Goal: Book appointment/travel/reservation

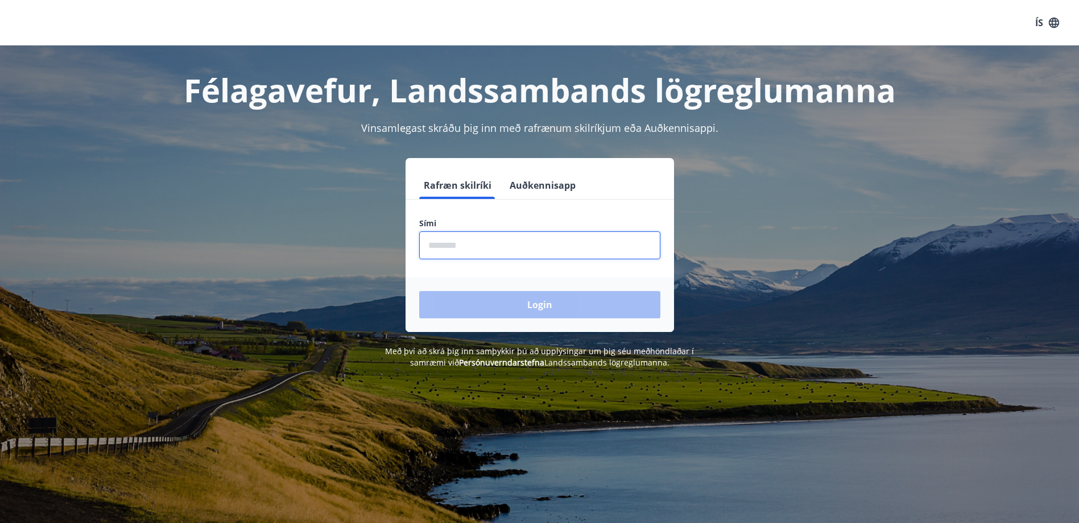
click at [461, 243] on input "phone" at bounding box center [539, 246] width 241 height 28
type input "********"
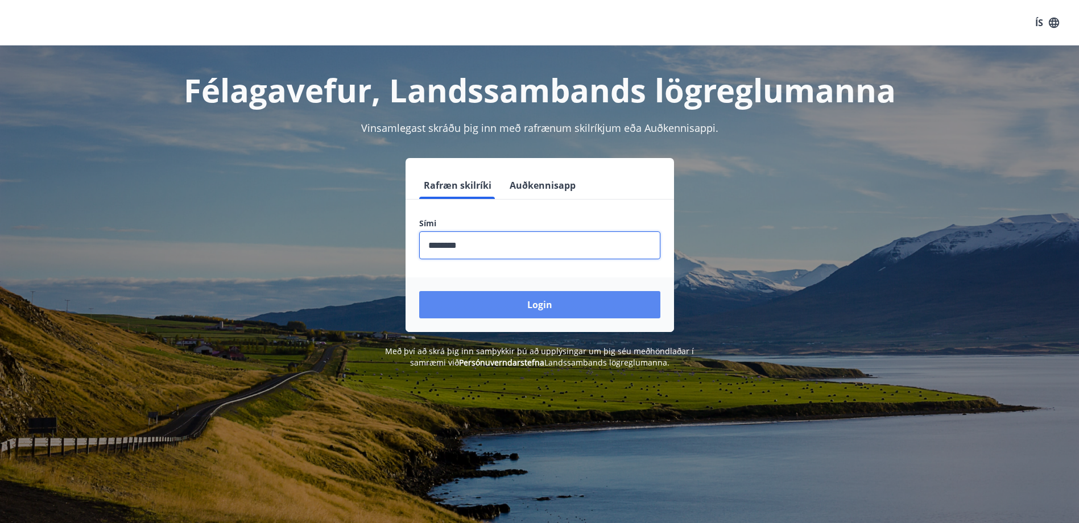
click at [490, 300] on button "Login" at bounding box center [539, 304] width 241 height 27
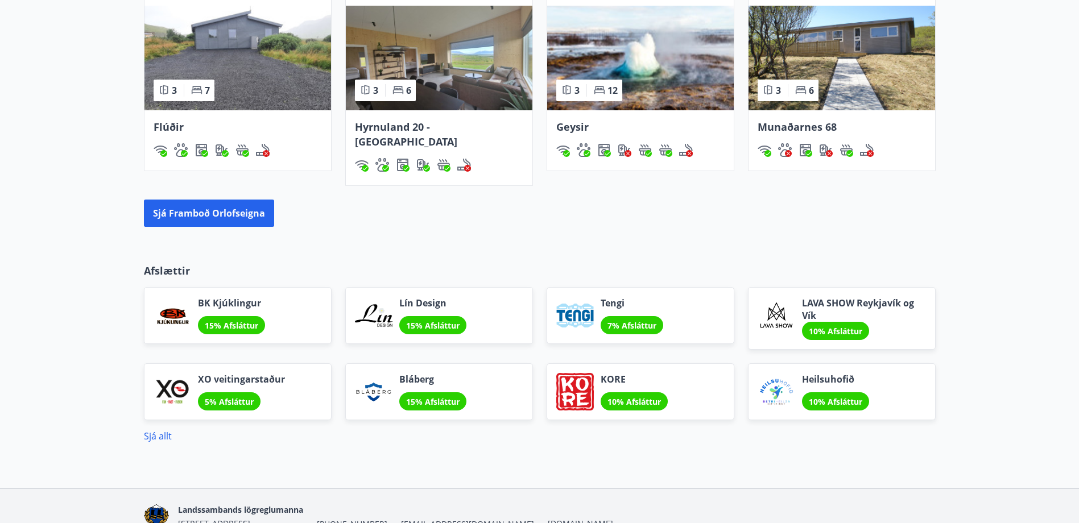
scroll to position [858, 0]
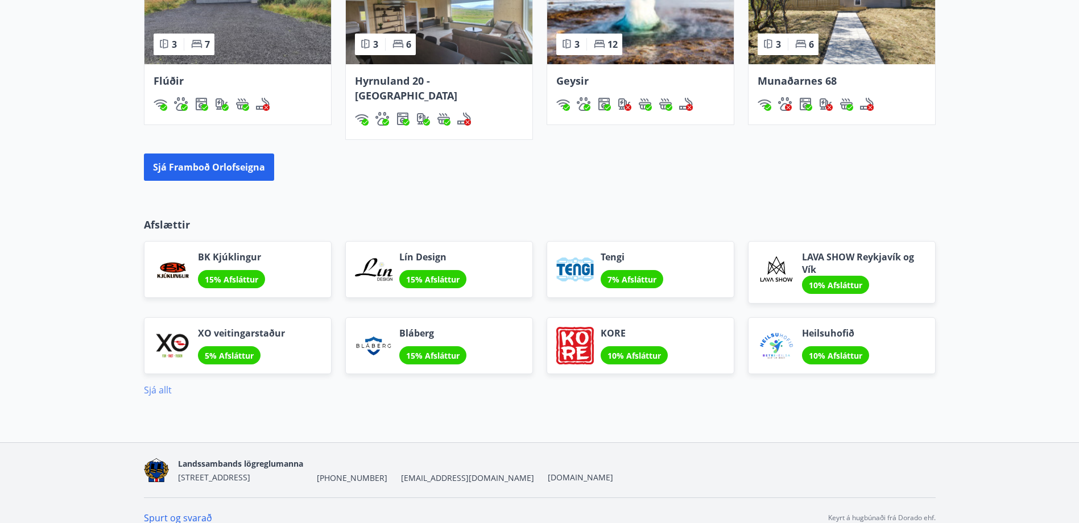
click at [158, 384] on link "Sjá allt" at bounding box center [158, 390] width 28 height 13
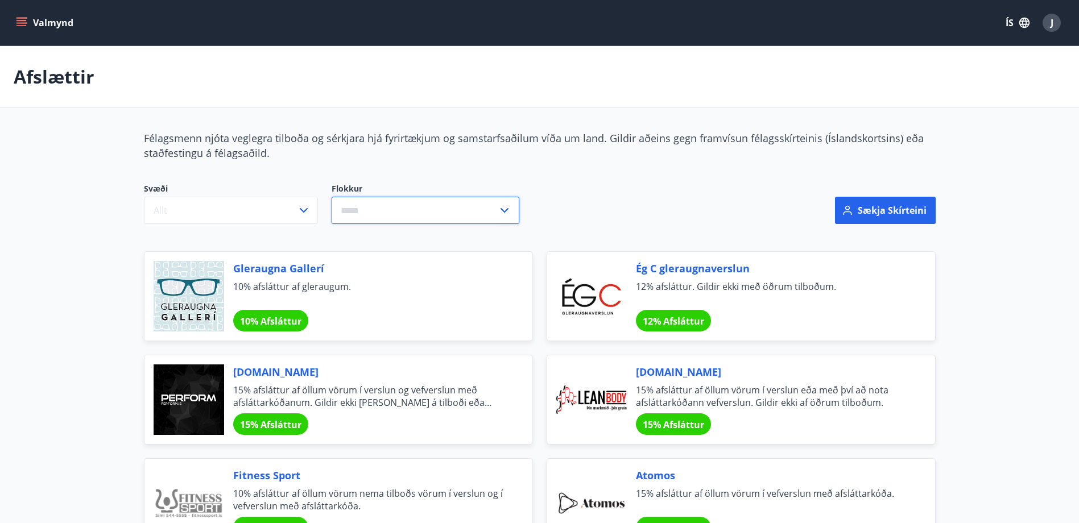
click at [460, 216] on input "text" at bounding box center [415, 211] width 166 height 28
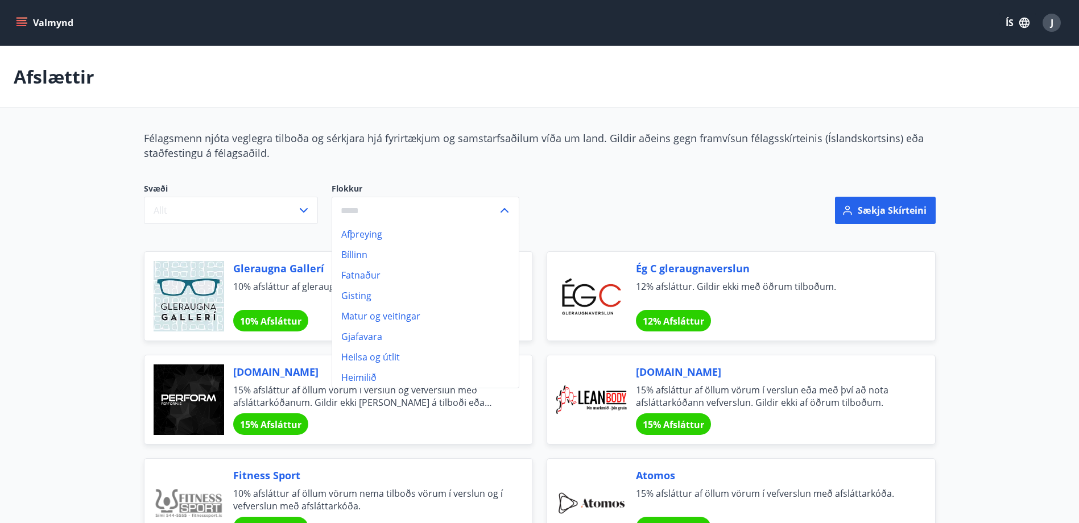
click at [20, 21] on icon "menu" at bounding box center [21, 20] width 10 height 1
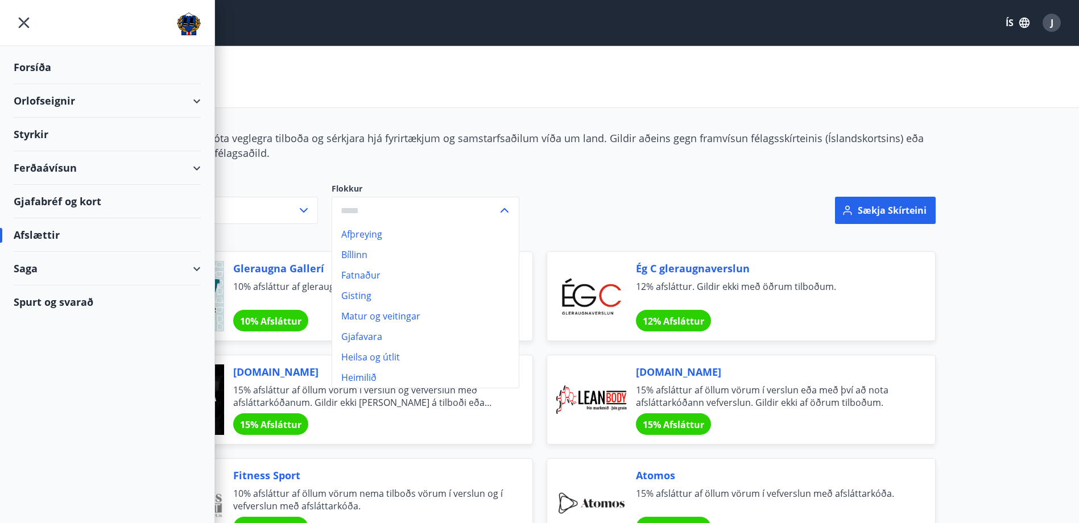
click at [195, 102] on div "Orlofseignir" at bounding box center [107, 101] width 187 height 34
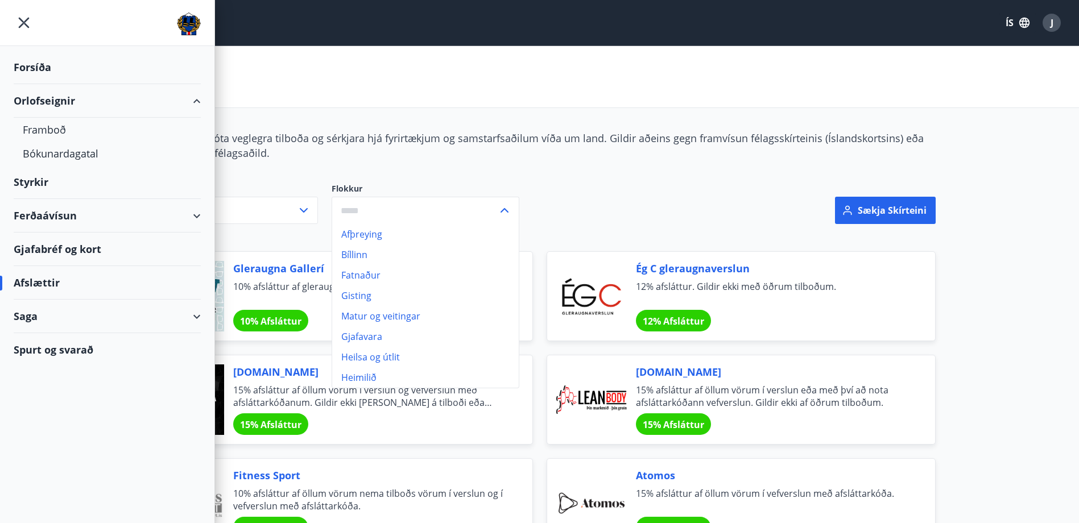
click at [256, 144] on span "Félagsmenn njóta veglegra tilboða og sérkjara hjá fyrirtækjum og samstarfsaðilu…" at bounding box center [534, 145] width 780 height 28
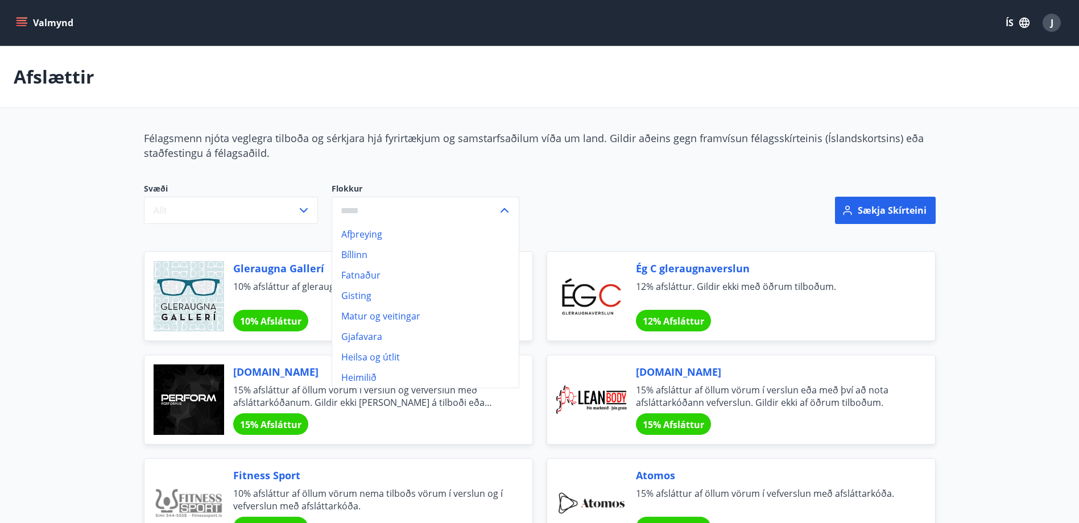
click at [26, 22] on icon "menu" at bounding box center [21, 22] width 11 height 11
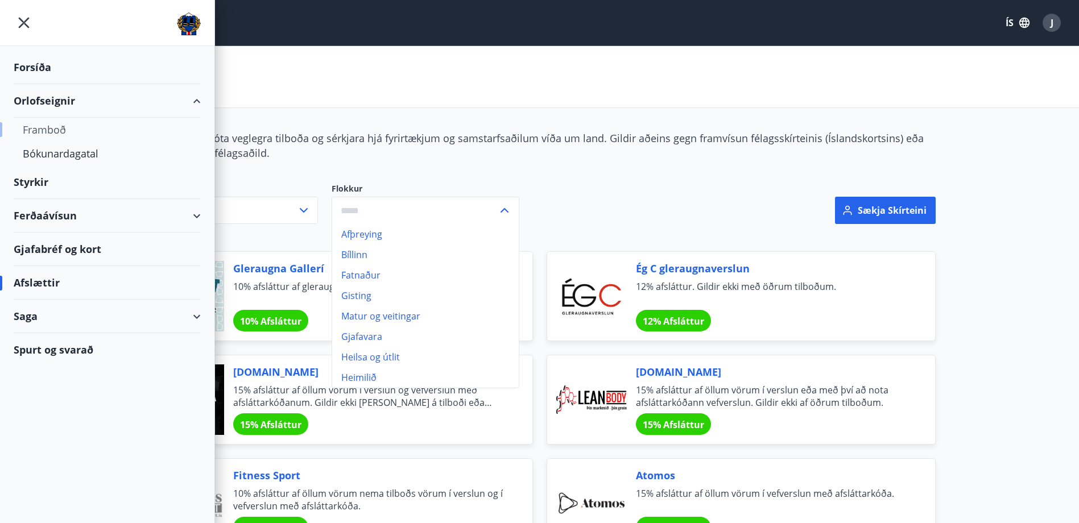
click at [52, 133] on div "Framboð" at bounding box center [107, 130] width 169 height 24
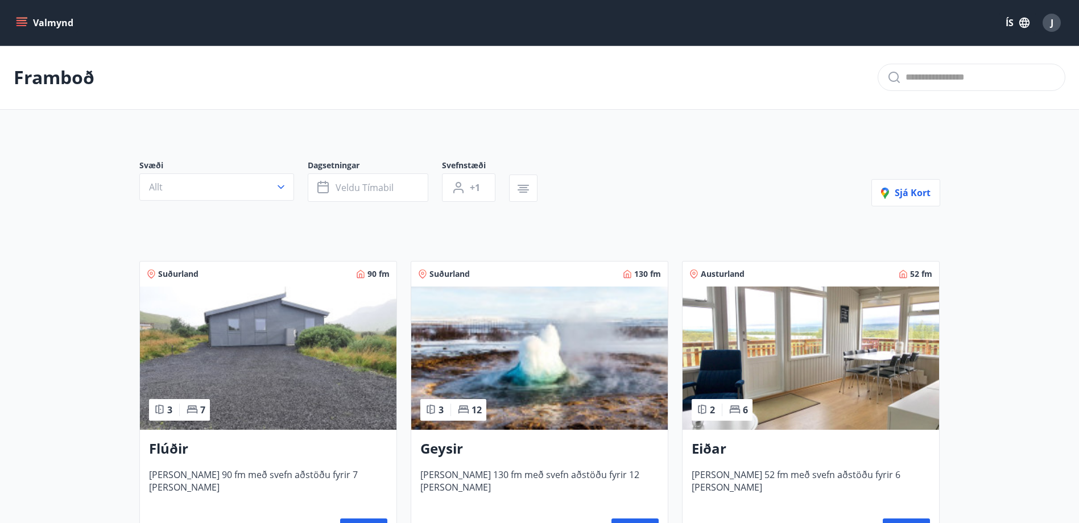
click at [15, 26] on button "Valmynd" at bounding box center [46, 23] width 64 height 20
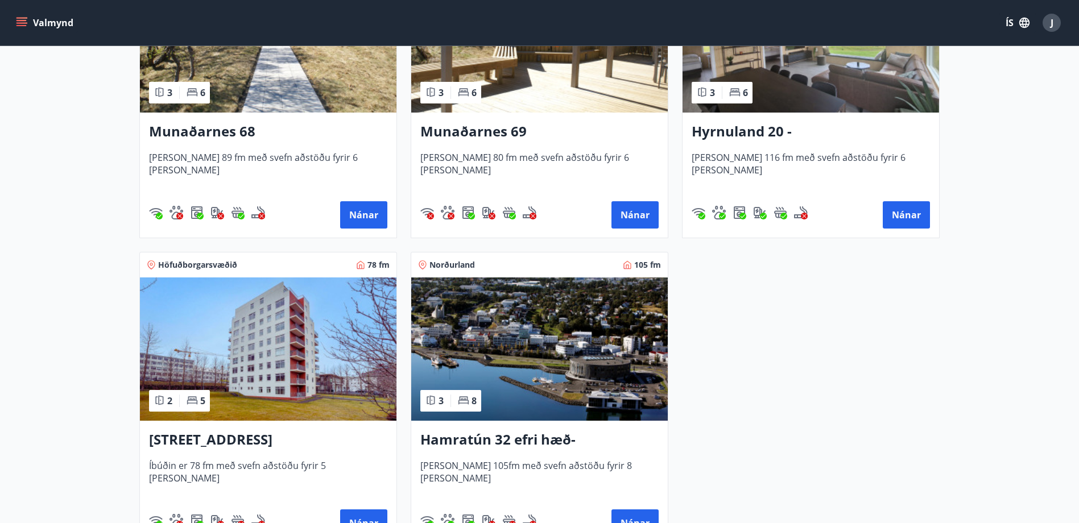
scroll to position [740, 0]
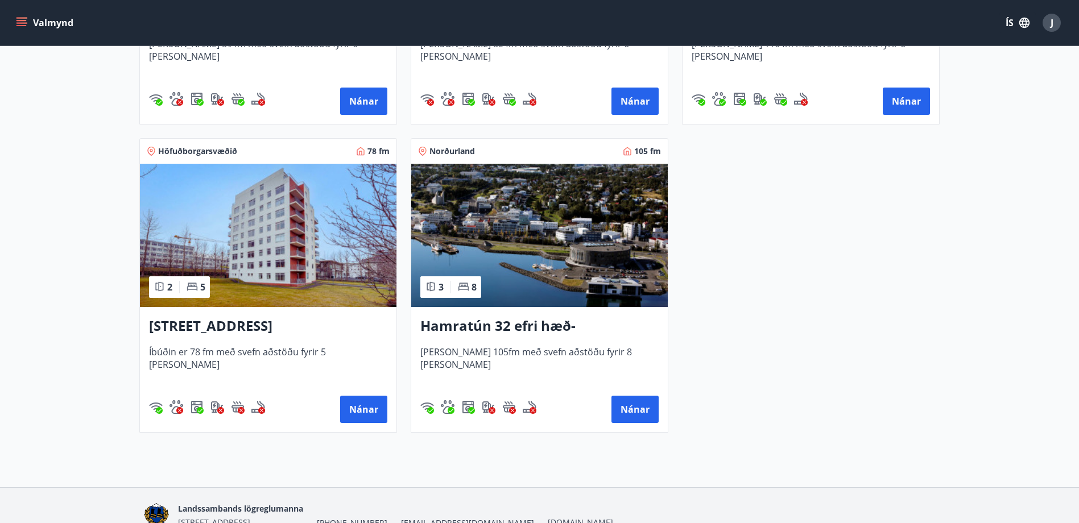
click at [228, 330] on h3 "Hátún 4, Reykjavík" at bounding box center [268, 326] width 238 height 20
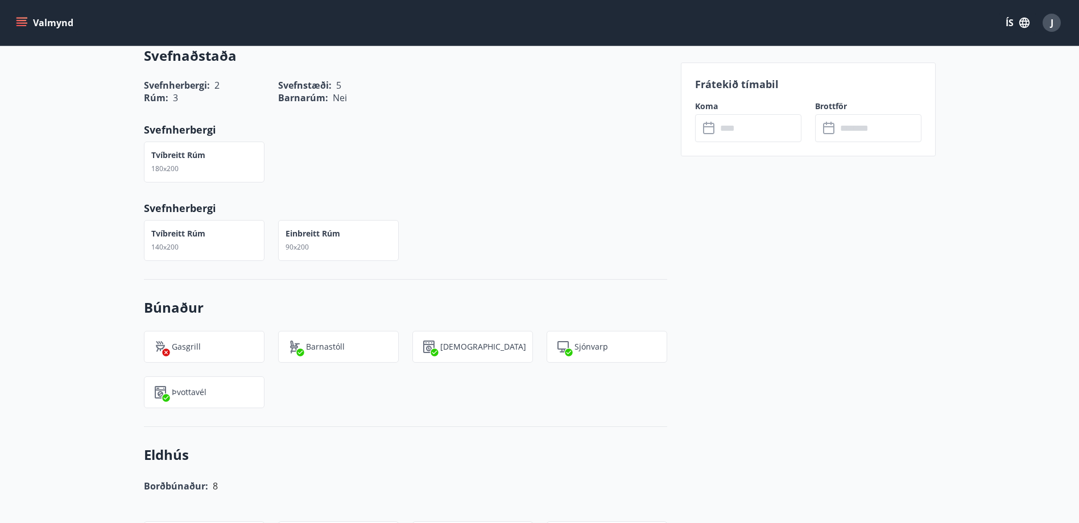
scroll to position [626, 0]
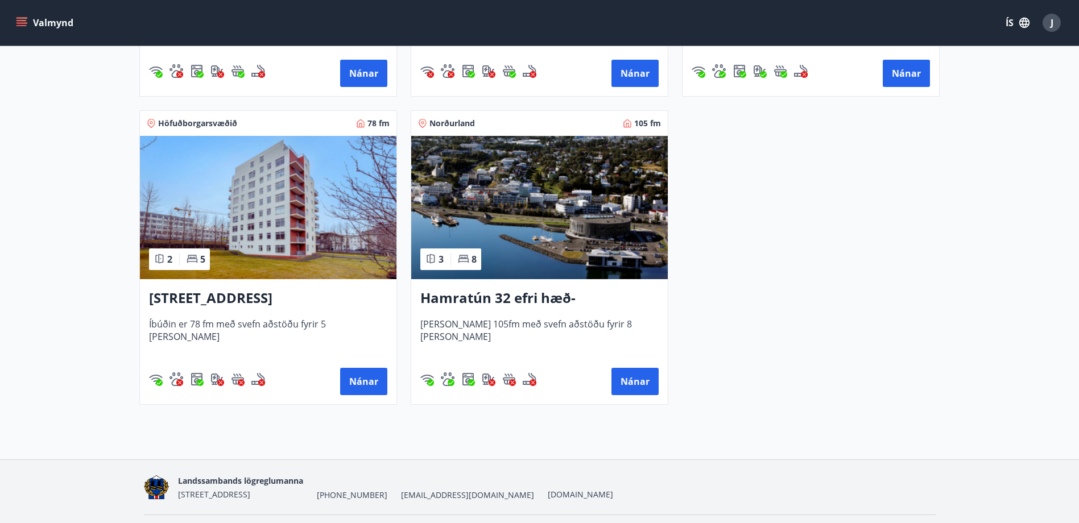
scroll to position [799, 0]
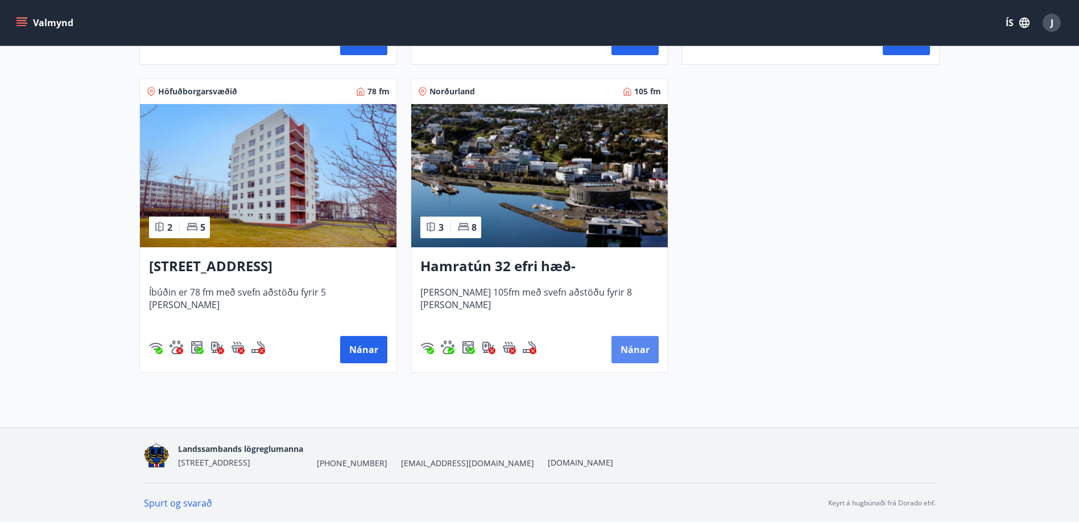
click at [630, 350] on button "Nánar" at bounding box center [635, 349] width 47 height 27
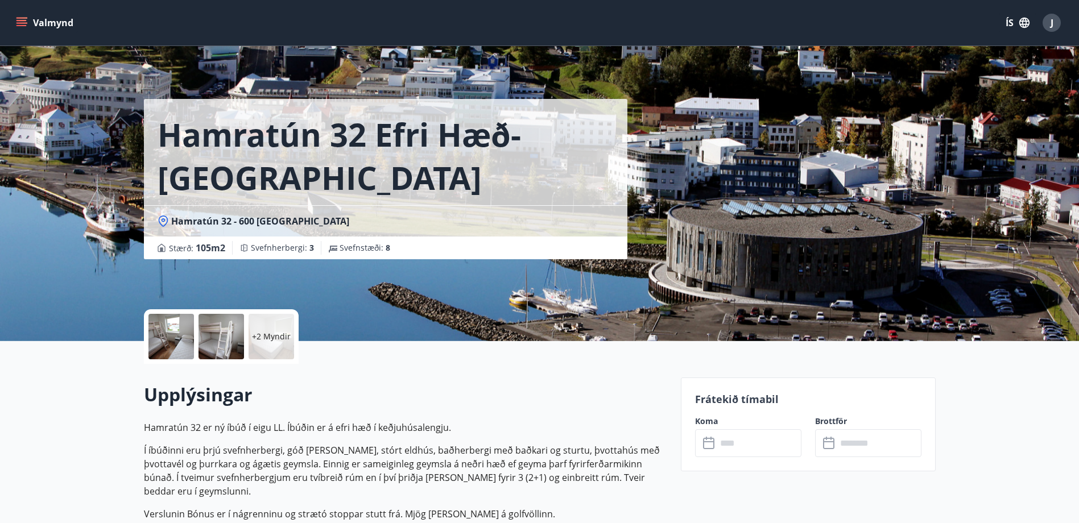
click at [737, 440] on input "text" at bounding box center [759, 444] width 85 height 28
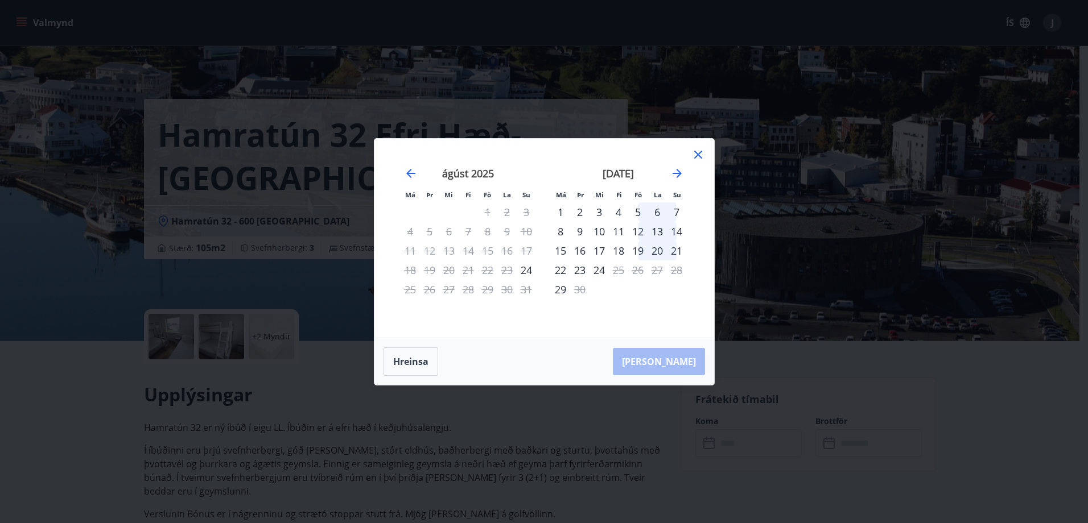
click at [599, 213] on div "3" at bounding box center [598, 212] width 19 height 19
click at [637, 214] on div "5" at bounding box center [637, 212] width 19 height 19
